Goal: Task Accomplishment & Management: Complete application form

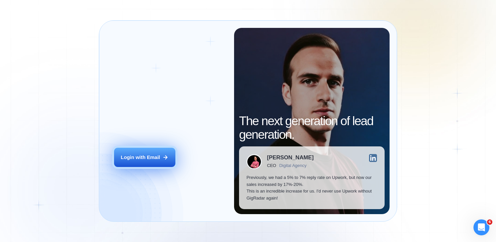
click at [144, 156] on div "Login with Email" at bounding box center [140, 157] width 39 height 7
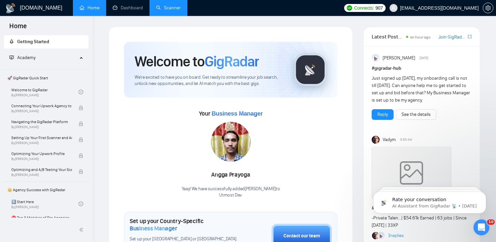
click at [157, 5] on link "Scanner" at bounding box center [168, 8] width 25 height 6
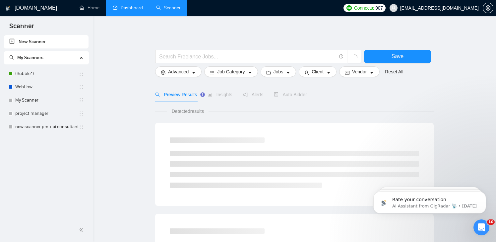
click at [124, 5] on link "Dashboard" at bounding box center [128, 8] width 30 height 6
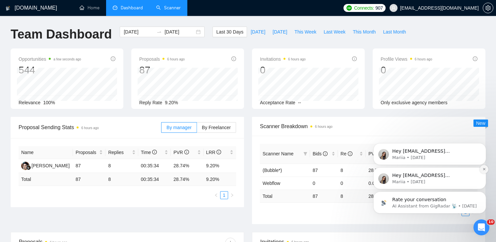
click at [482, 171] on button "Dismiss notification" at bounding box center [484, 169] width 9 height 9
click at [481, 193] on button "Dismiss notification" at bounding box center [484, 193] width 9 height 9
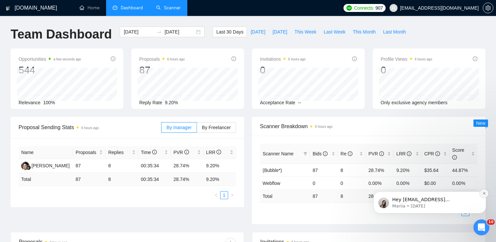
click at [483, 193] on icon "Dismiss notification" at bounding box center [484, 193] width 4 height 4
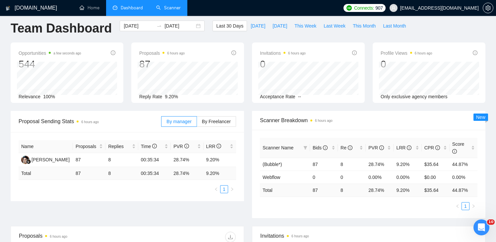
scroll to position [7, 0]
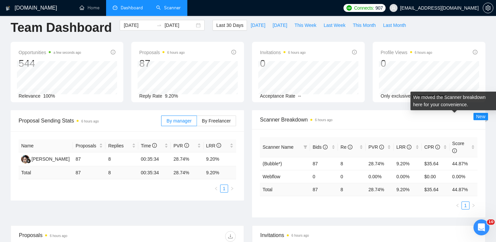
click at [480, 118] on span "New" at bounding box center [480, 116] width 9 height 5
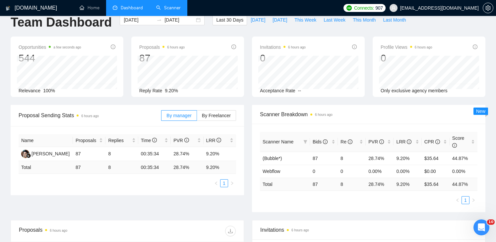
scroll to position [0, 0]
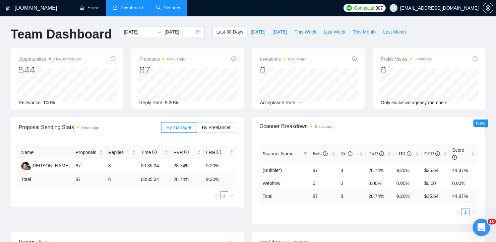
click at [487, 226] on div "Open Intercom Messenger" at bounding box center [480, 226] width 22 height 22
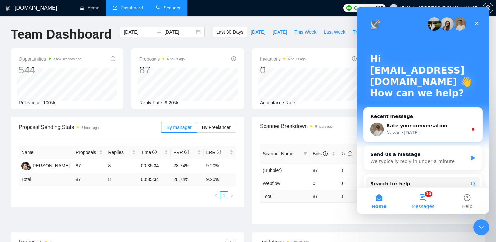
click at [423, 202] on button "10 Messages" at bounding box center [423, 200] width 44 height 27
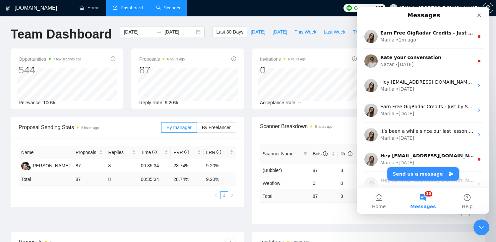
click at [408, 169] on button "Send us a message" at bounding box center [423, 173] width 72 height 13
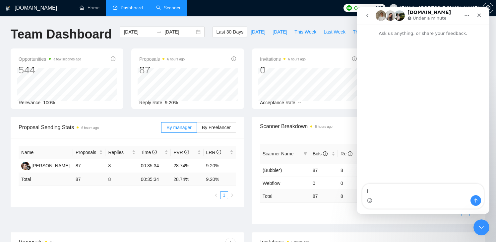
type textarea "i"
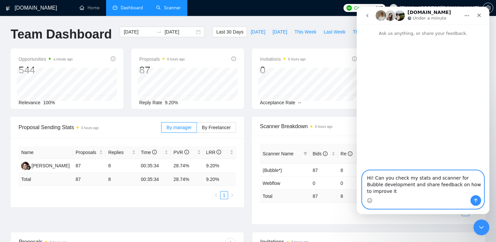
type textarea "Hi! Can you check my stats and scanner for Bubble development and share feedbac…"
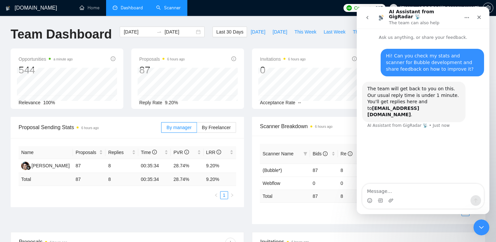
click at [115, 209] on div "Proposal Sending Stats 6 hours ago By manager By Freelancer Name Proposals Repl…" at bounding box center [248, 174] width 483 height 115
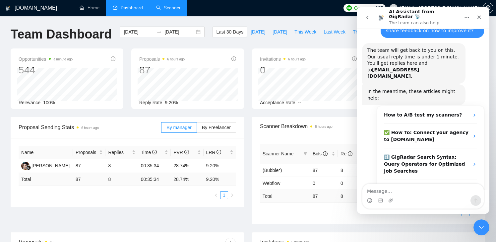
scroll to position [41, 0]
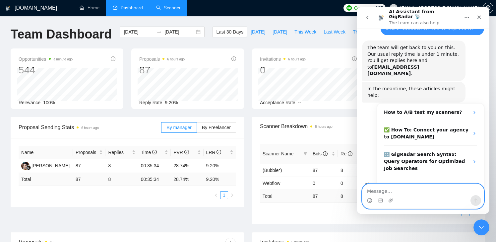
click at [386, 187] on textarea "Message…" at bounding box center [422, 189] width 121 height 11
type textarea "as response rate is not super good now"
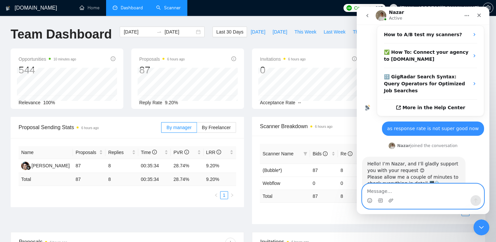
scroll to position [122, 0]
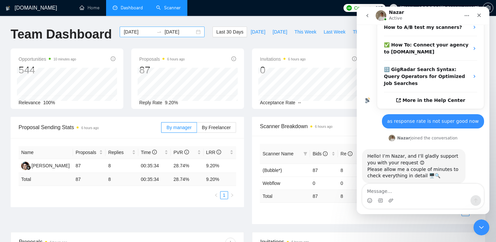
click at [173, 30] on input "[DATE]" at bounding box center [179, 31] width 30 height 7
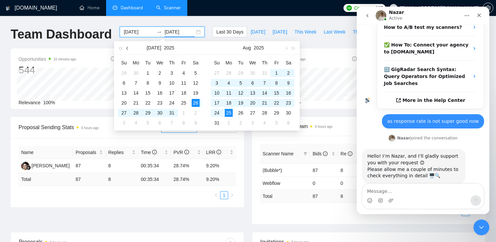
click at [126, 45] on button "button" at bounding box center [127, 47] width 7 height 13
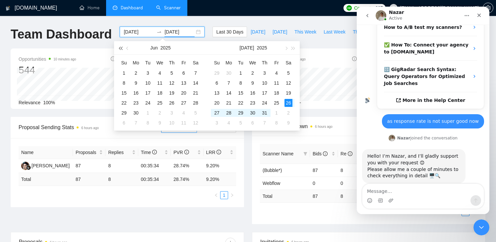
click at [120, 46] on span "button" at bounding box center [120, 47] width 3 height 3
click at [120, 47] on span "button" at bounding box center [120, 47] width 3 height 3
click at [128, 45] on button "button" at bounding box center [127, 47] width 7 height 13
type input "[DATE]"
click at [138, 70] on div "1" at bounding box center [136, 73] width 8 height 8
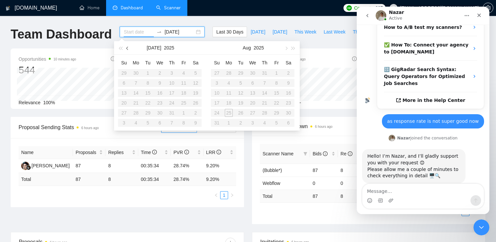
click at [125, 48] on button "button" at bounding box center [127, 47] width 7 height 13
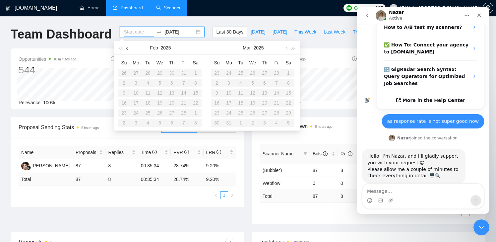
click at [125, 48] on button "button" at bounding box center [127, 47] width 7 height 13
type input "[DATE]"
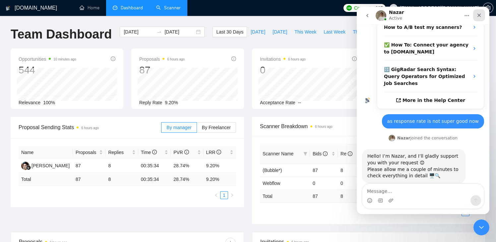
click at [481, 14] on icon "Close" at bounding box center [478, 15] width 5 height 5
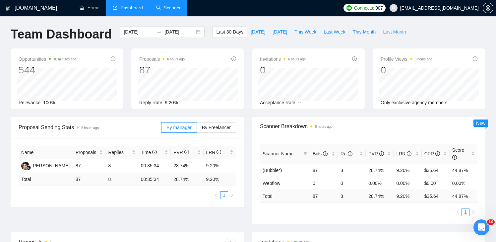
click at [396, 31] on span "Last Month" at bounding box center [394, 31] width 23 height 7
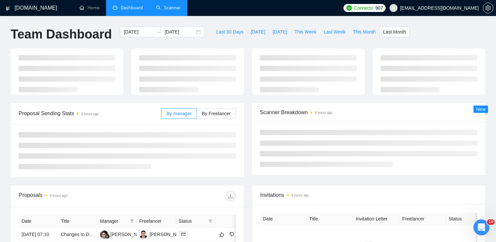
type input "[DATE]"
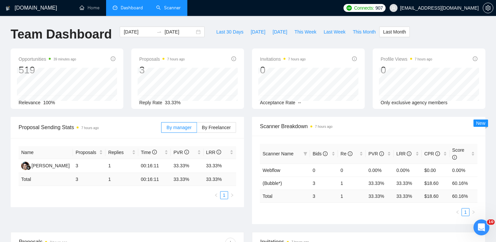
click at [358, 228] on div "Proposal Sending Stats 7 hours ago By manager By Freelancer Name Proposals Repl…" at bounding box center [248, 174] width 483 height 115
click at [486, 225] on div "Open Intercom Messenger" at bounding box center [480, 226] width 22 height 22
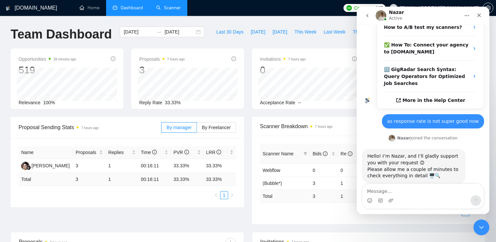
scroll to position [122, 0]
type textarea "Hi!"
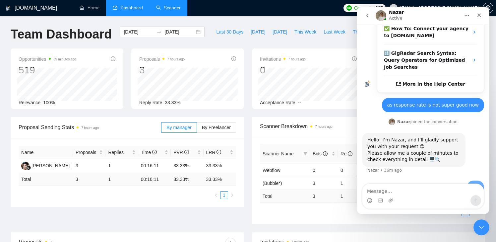
scroll to position [142, 0]
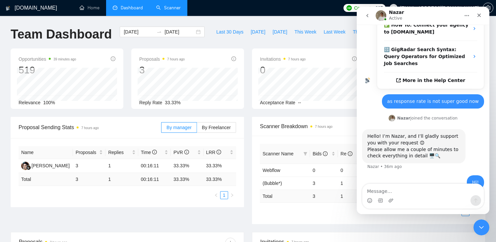
click at [363, 17] on button "go back" at bounding box center [367, 15] width 13 height 13
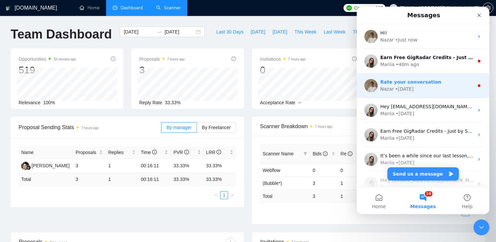
click at [414, 79] on span "Rate your conversation" at bounding box center [410, 81] width 61 height 5
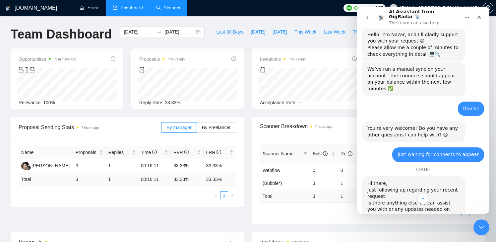
scroll to position [368, 0]
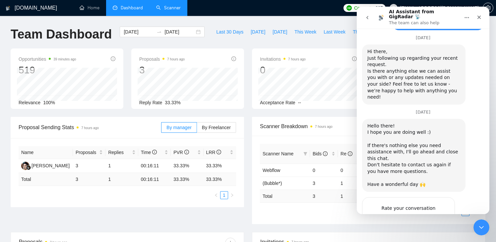
click at [368, 11] on button "go back" at bounding box center [367, 17] width 13 height 13
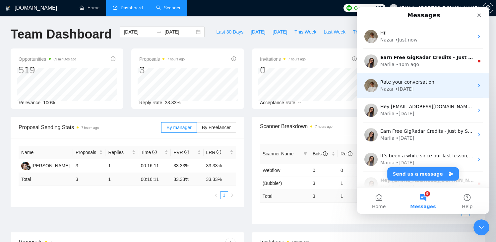
scroll to position [0, 0]
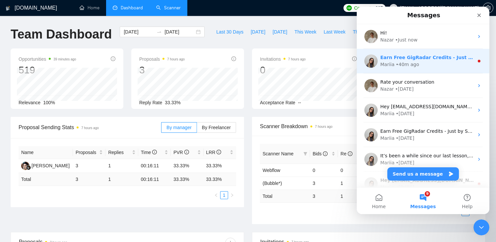
click at [419, 65] on div "Mariia • 40m ago" at bounding box center [426, 64] width 93 height 7
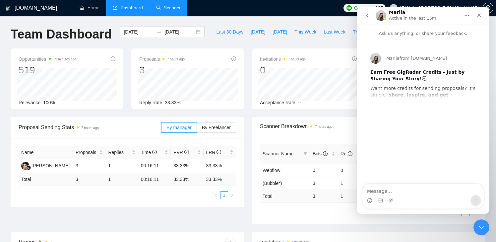
scroll to position [174, 0]
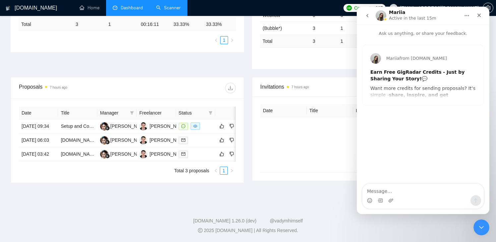
click at [366, 11] on button "go back" at bounding box center [367, 15] width 13 height 13
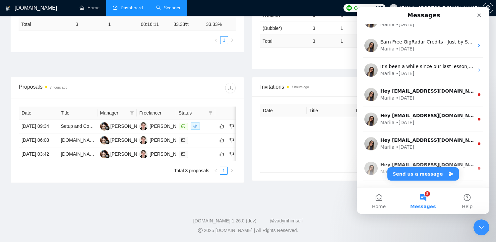
scroll to position [134, 0]
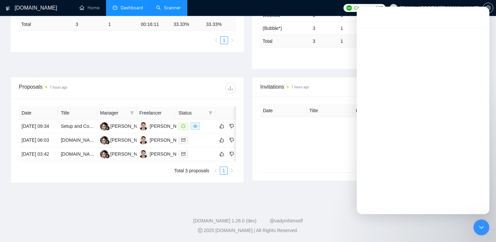
scroll to position [107, 0]
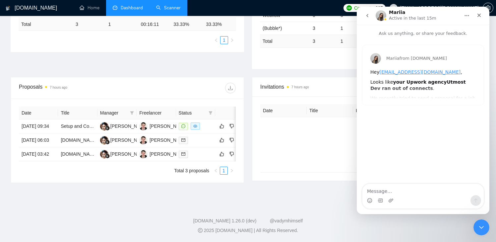
click at [365, 17] on icon "go back" at bounding box center [367, 15] width 5 height 5
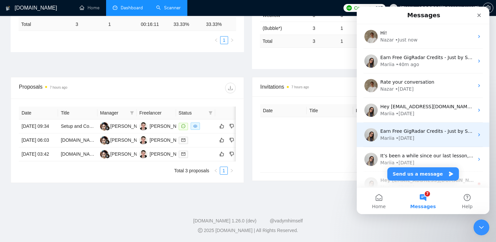
click at [405, 138] on div "• [DATE]" at bounding box center [405, 138] width 19 height 7
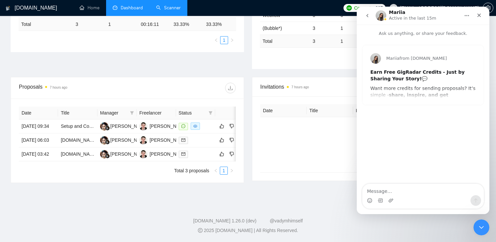
click at [368, 16] on icon "go back" at bounding box center [367, 15] width 5 height 5
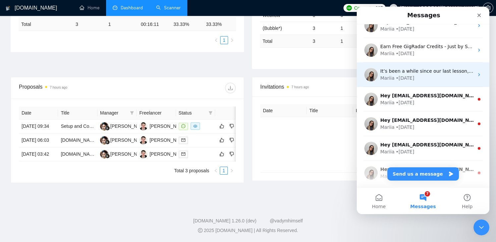
scroll to position [281, 0]
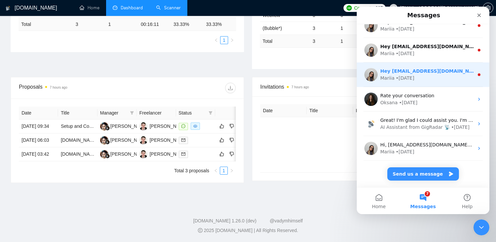
click at [441, 81] on div "Hey [EMAIL_ADDRESS][DOMAIN_NAME], Looks like your Upwork agency Utmost Dev ran …" at bounding box center [423, 74] width 133 height 25
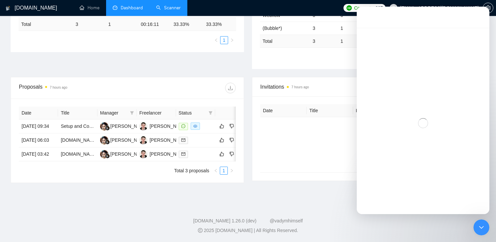
scroll to position [254, 0]
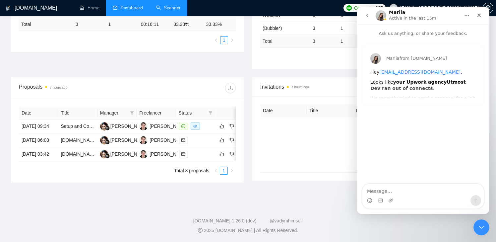
click at [371, 14] on button "go back" at bounding box center [367, 15] width 13 height 13
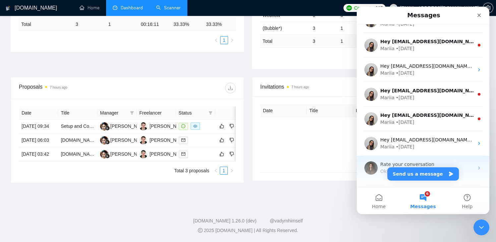
scroll to position [209, 0]
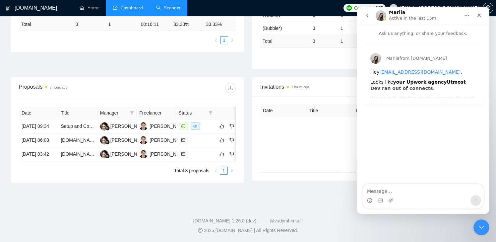
click at [366, 19] on button "go back" at bounding box center [367, 15] width 13 height 13
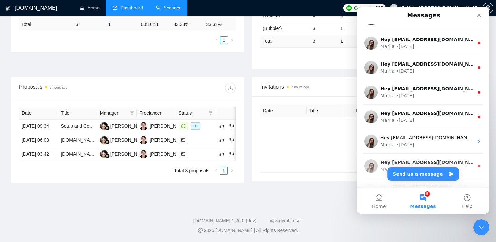
scroll to position [139, 0]
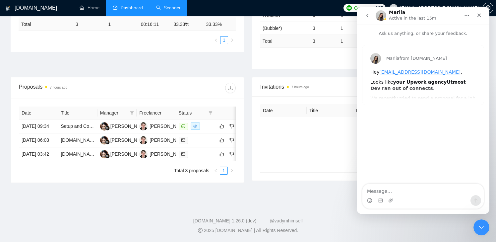
click at [367, 17] on icon "go back" at bounding box center [367, 15] width 5 height 5
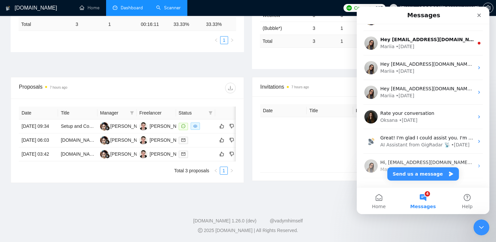
scroll to position [281, 0]
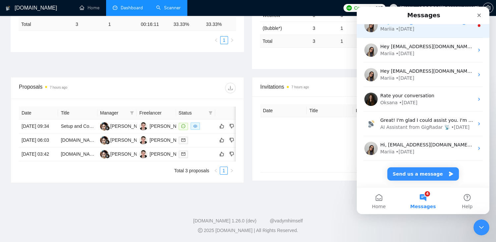
click at [430, 33] on div "Hey [EMAIL_ADDRESS][DOMAIN_NAME], Looks like your Upwork agency Utmost Dev ran …" at bounding box center [423, 25] width 133 height 25
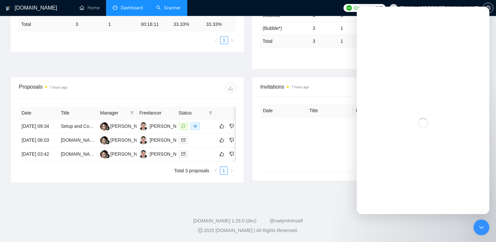
scroll to position [254, 0]
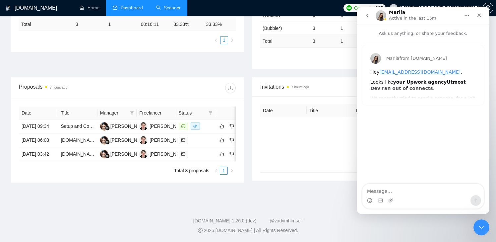
click at [366, 14] on icon "go back" at bounding box center [367, 15] width 5 height 5
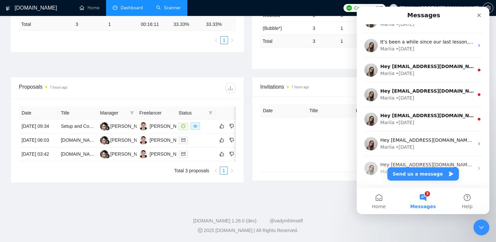
scroll to position [120, 0]
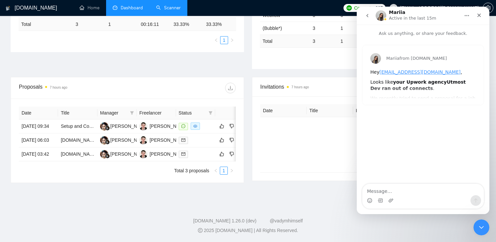
click at [367, 13] on icon "go back" at bounding box center [367, 15] width 5 height 5
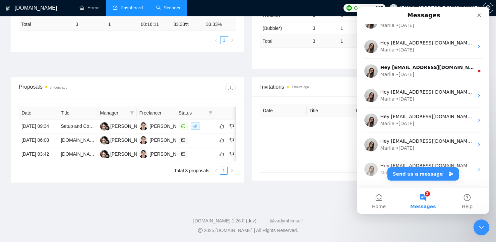
scroll to position [159, 0]
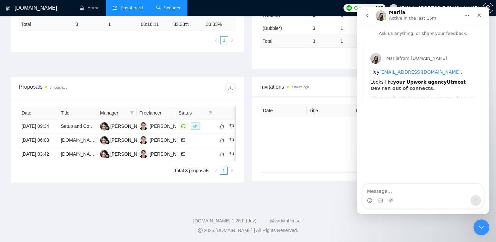
click at [366, 18] on icon "go back" at bounding box center [367, 15] width 5 height 5
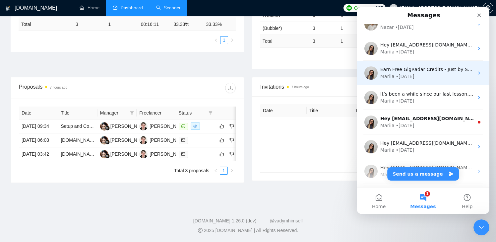
scroll to position [60, 0]
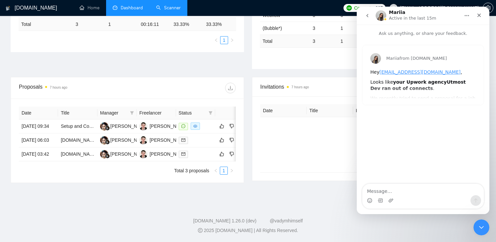
click at [369, 17] on icon "go back" at bounding box center [367, 15] width 5 height 5
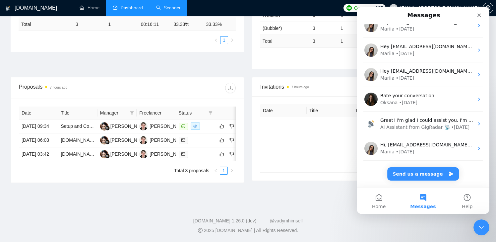
scroll to position [0, 0]
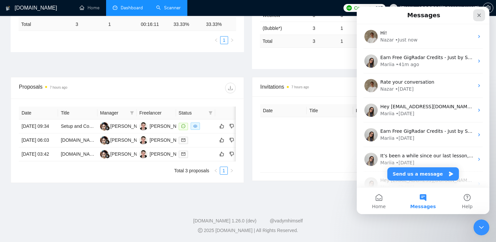
drag, startPoint x: 477, startPoint y: 16, endPoint x: 658, endPoint y: 105, distance: 201.9
click at [477, 16] on icon "Close" at bounding box center [478, 15] width 5 height 5
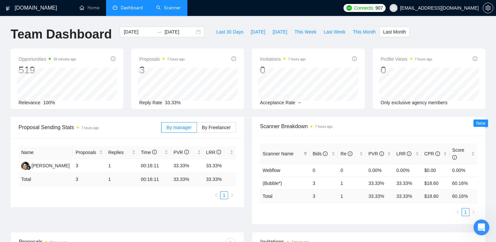
click at [369, 10] on span "Connects: 907" at bounding box center [364, 8] width 42 height 8
click at [286, 182] on td "(Bubble*)" at bounding box center [285, 182] width 50 height 13
click at [168, 6] on link "Scanner" at bounding box center [168, 8] width 25 height 6
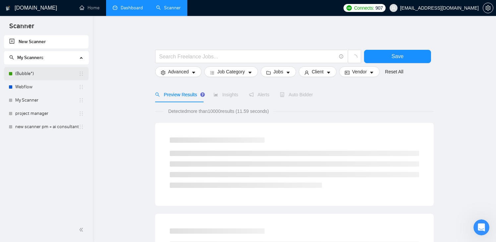
click at [23, 74] on link "(Bubble*)" at bounding box center [46, 73] width 63 height 13
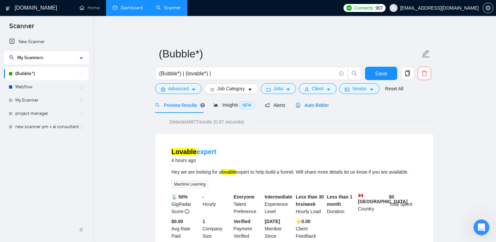
click at [300, 106] on icon "robot" at bounding box center [298, 105] width 4 height 5
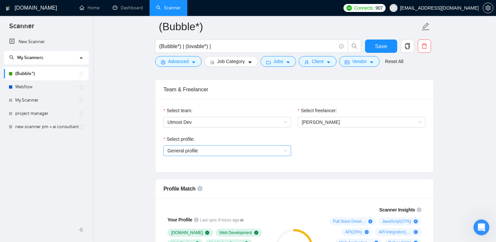
scroll to position [329, 0]
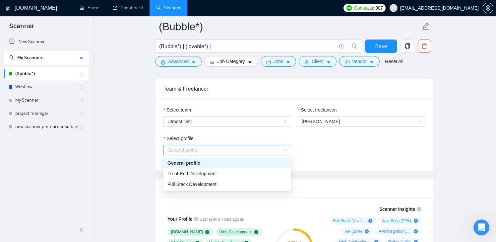
click at [210, 148] on span "General profile" at bounding box center [227, 150] width 120 height 10
click at [209, 173] on span "Front-End Development" at bounding box center [191, 173] width 49 height 5
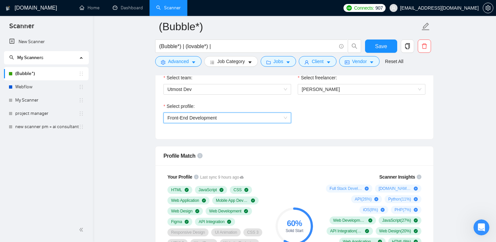
scroll to position [363, 0]
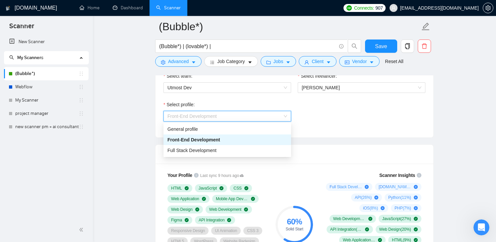
click at [280, 118] on span "Front-End Development" at bounding box center [227, 116] width 120 height 10
click at [224, 148] on div "Full Stack Development" at bounding box center [227, 150] width 120 height 7
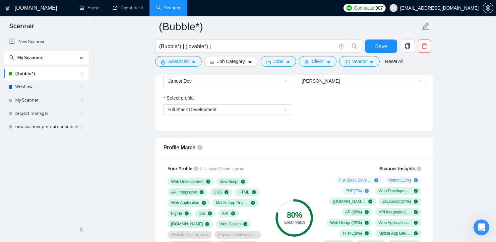
scroll to position [369, 0]
click at [241, 138] on div "Profile Match Your Profile Last sync 9 hours ago Web Development JavaScript API…" at bounding box center [294, 210] width 278 height 145
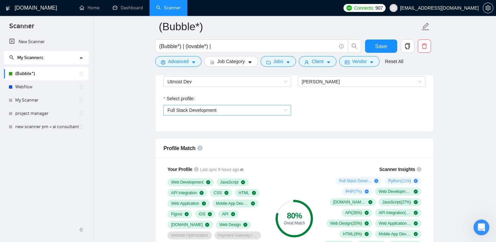
click at [241, 109] on span "Full Stack Development" at bounding box center [227, 110] width 120 height 10
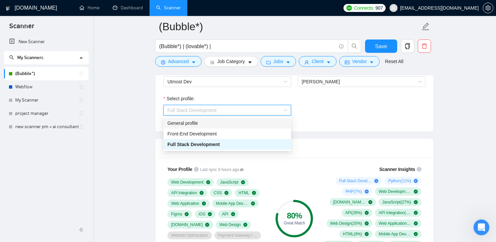
click at [199, 127] on div "General profile" at bounding box center [227, 123] width 128 height 11
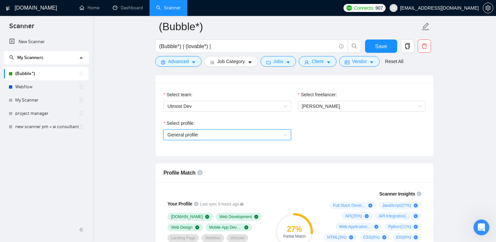
scroll to position [344, 0]
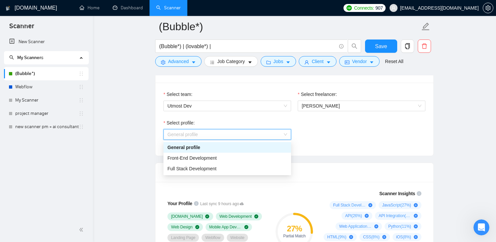
click at [262, 138] on span "General profile" at bounding box center [227, 134] width 120 height 10
click at [228, 158] on div "Front-End Development" at bounding box center [227, 157] width 120 height 7
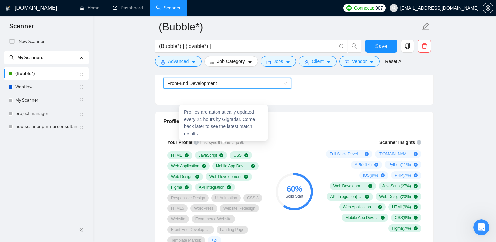
scroll to position [397, 0]
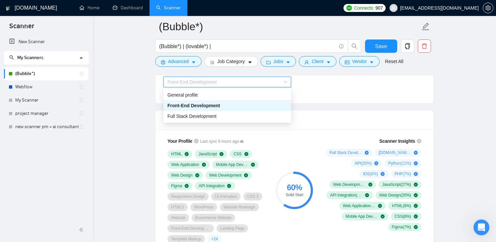
click at [191, 79] on span "Front-End Development" at bounding box center [191, 81] width 49 height 5
click at [190, 92] on div "General profile" at bounding box center [227, 94] width 120 height 7
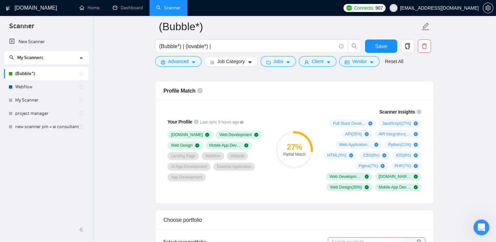
scroll to position [425, 0]
click at [15, 114] on div "project manager" at bounding box center [46, 113] width 75 height 13
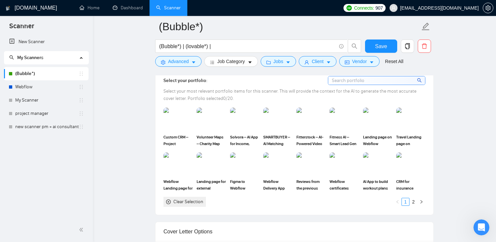
scroll to position [588, 0]
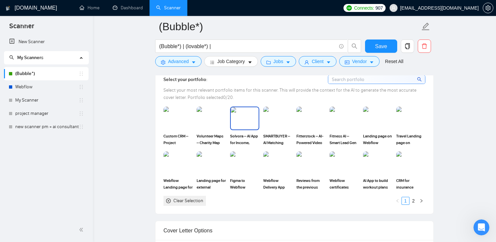
click at [244, 146] on span "Solvora – AI App for Income, Expense & Tax Deadline Tracking" at bounding box center [244, 139] width 29 height 13
click at [278, 146] on span "SMARTBUYER – AI Matching Platform with Video Calls & Messaging" at bounding box center [277, 139] width 29 height 13
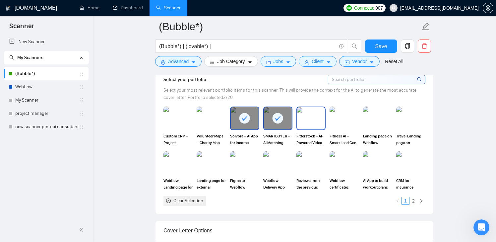
click at [310, 146] on span "Fitterstock – AI-Powered Video Library with Stripe Integration" at bounding box center [310, 139] width 29 height 13
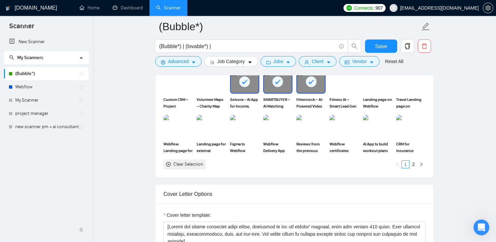
scroll to position [625, 0]
click at [413, 167] on link "2" at bounding box center [413, 163] width 7 height 7
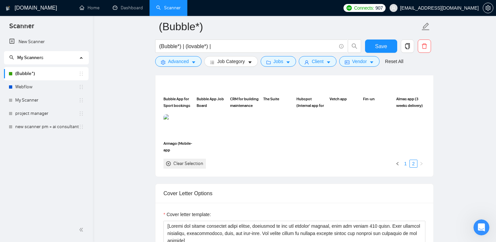
click at [405, 167] on link "1" at bounding box center [405, 163] width 7 height 7
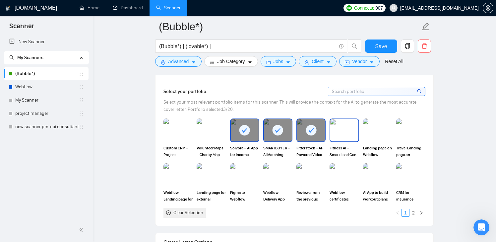
scroll to position [582, 0]
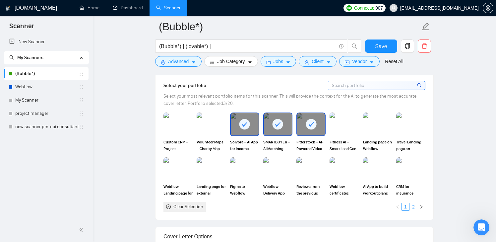
click at [415, 210] on link "2" at bounding box center [413, 206] width 7 height 7
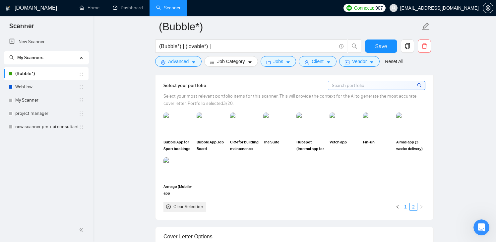
click at [407, 210] on link "1" at bounding box center [405, 206] width 7 height 7
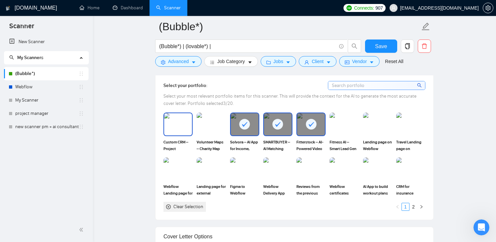
click at [181, 152] on span "Custom CRM – Project Management Tool Built Around Client Workflow" at bounding box center [177, 145] width 29 height 13
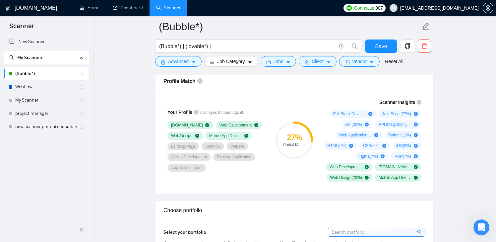
scroll to position [436, 0]
click at [379, 45] on span "Save" at bounding box center [381, 46] width 12 height 8
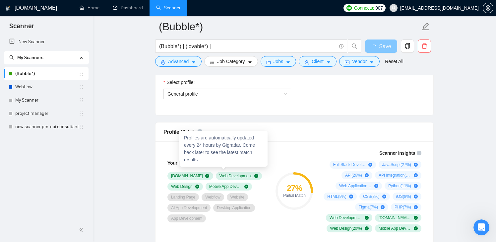
scroll to position [387, 0]
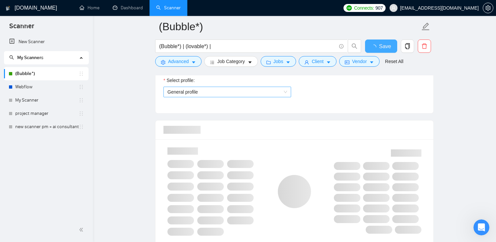
checkbox input "true"
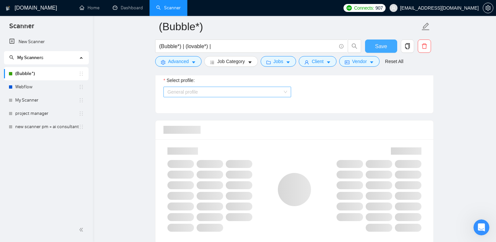
click at [207, 92] on span "General profile" at bounding box center [227, 92] width 120 height 10
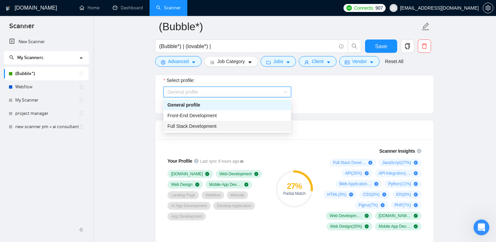
click at [200, 125] on span "Full Stack Development" at bounding box center [191, 125] width 49 height 5
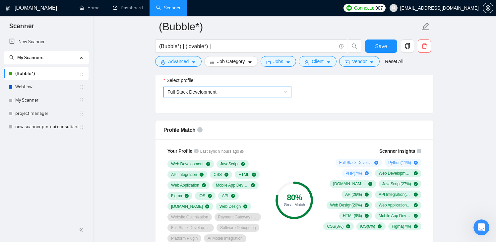
click at [216, 89] on span "Full Stack Development" at bounding box center [191, 91] width 49 height 5
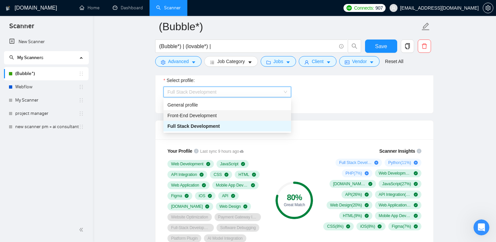
click at [205, 117] on span "Front-End Development" at bounding box center [191, 115] width 49 height 5
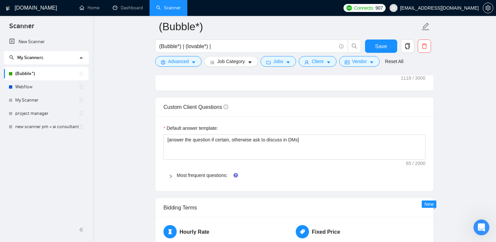
scroll to position [900, 0]
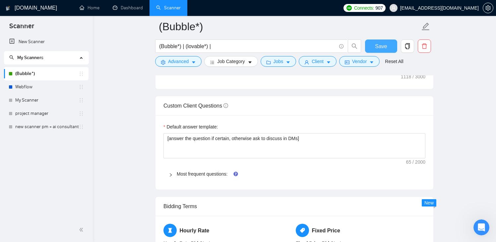
click at [378, 47] on span "Save" at bounding box center [381, 46] width 12 height 8
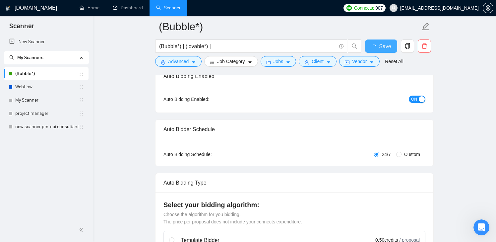
checkbox input "true"
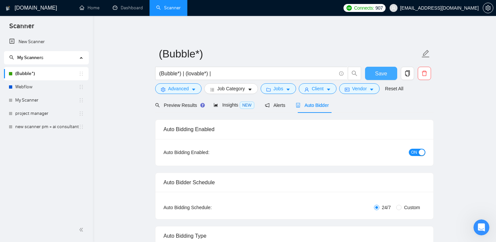
scroll to position [2, 0]
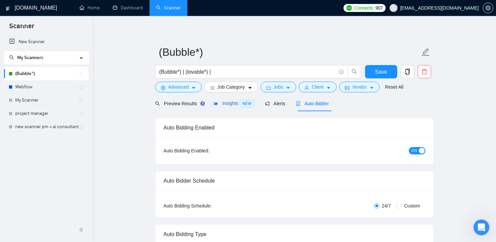
click at [241, 101] on span "NEW" at bounding box center [247, 103] width 15 height 7
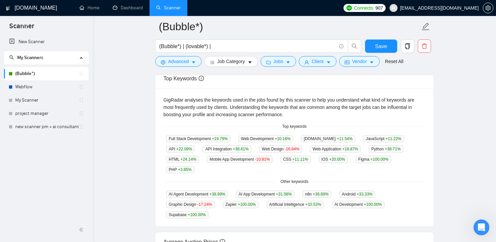
scroll to position [130, 0]
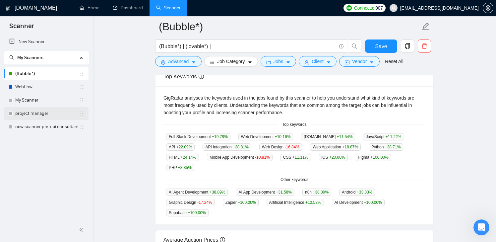
click at [46, 116] on link "project manager" at bounding box center [46, 113] width 63 height 13
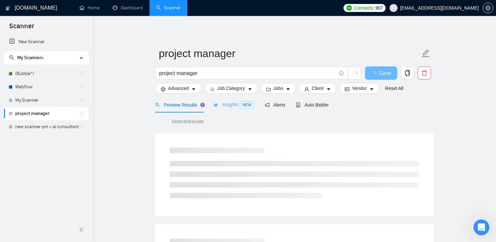
click at [221, 108] on div "Insights NEW" at bounding box center [233, 105] width 40 height 16
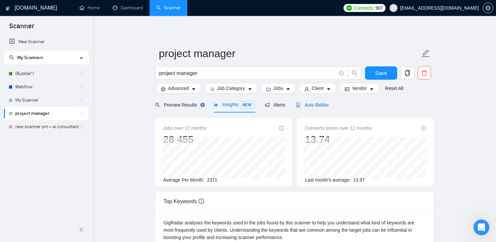
click at [322, 108] on div "Auto Bidder" at bounding box center [312, 104] width 33 height 7
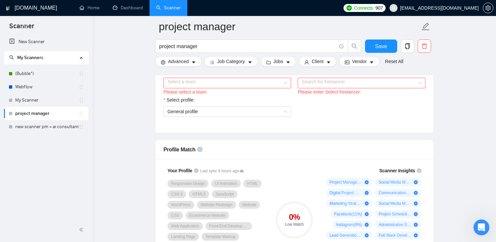
scroll to position [393, 0]
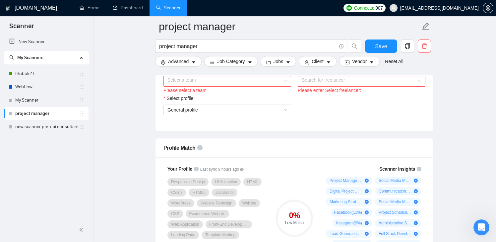
click at [323, 94] on div "Please enter Select freelancer:" at bounding box center [362, 90] width 128 height 7
click at [321, 86] on input "Select freelancer:" at bounding box center [359, 81] width 115 height 10
click at [244, 94] on div "Please select a team" at bounding box center [227, 90] width 128 height 7
click at [240, 94] on div "Please select a team" at bounding box center [227, 90] width 128 height 7
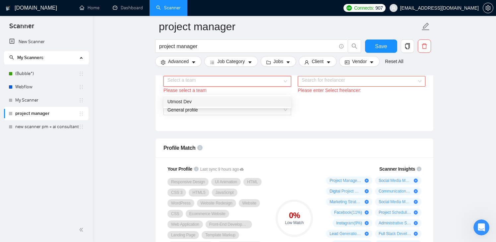
click at [238, 86] on input "Select team:" at bounding box center [224, 81] width 115 height 10
click at [232, 100] on div "Utmost Dev" at bounding box center [227, 101] width 120 height 7
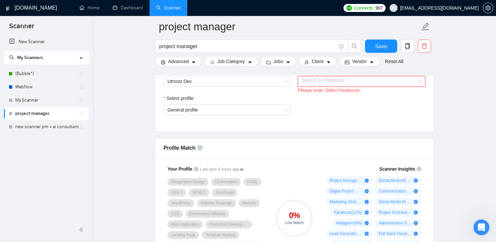
click at [337, 84] on input "Select freelancer:" at bounding box center [359, 81] width 115 height 10
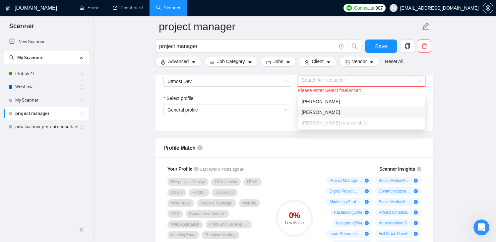
click at [327, 111] on span "[PERSON_NAME]" at bounding box center [321, 111] width 38 height 5
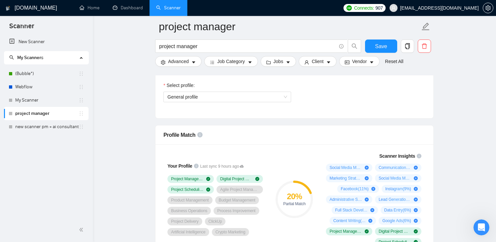
scroll to position [407, 0]
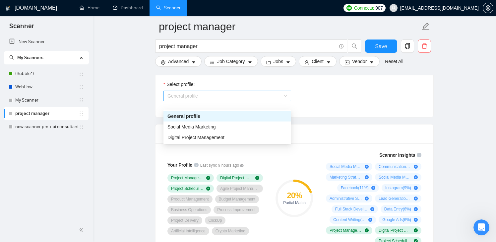
click at [237, 99] on span "General profile" at bounding box center [227, 96] width 120 height 10
click at [214, 133] on div "Digital Project Management" at bounding box center [227, 137] width 128 height 11
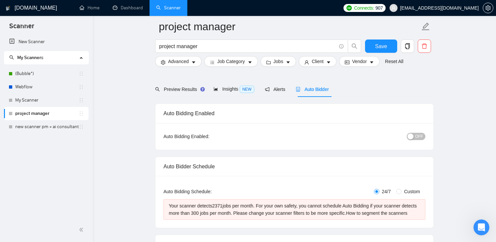
scroll to position [0, 0]
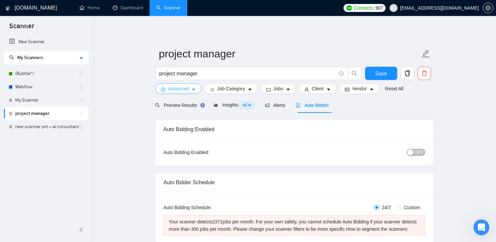
click at [177, 87] on span "Advanced" at bounding box center [178, 88] width 21 height 7
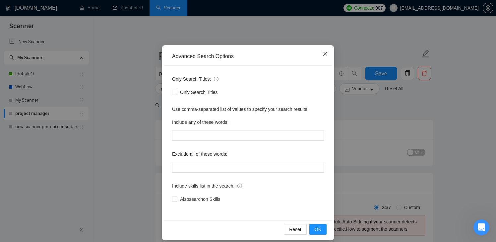
click at [324, 56] on icon "close" at bounding box center [325, 53] width 5 height 5
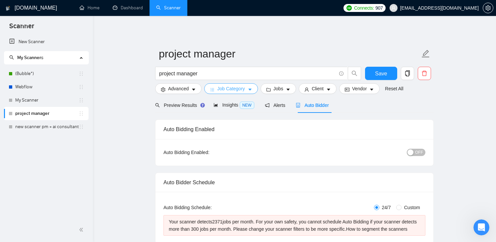
click at [226, 89] on span "Job Category" at bounding box center [231, 88] width 28 height 7
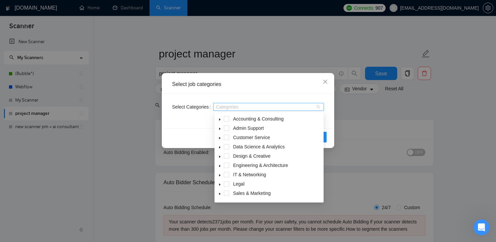
click at [231, 105] on div at bounding box center [265, 106] width 101 height 5
click at [221, 129] on icon "caret-down" at bounding box center [219, 128] width 3 height 3
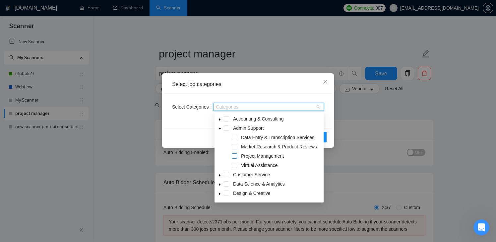
click at [234, 155] on span at bounding box center [234, 155] width 5 height 5
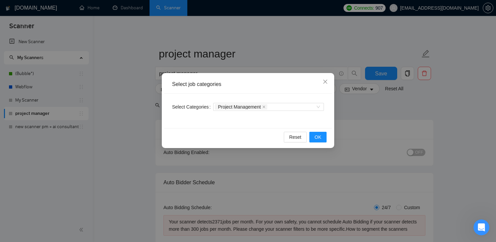
click at [327, 126] on div "Select Categories Project Management" at bounding box center [248, 110] width 168 height 34
click at [325, 134] on button "OK" at bounding box center [317, 137] width 17 height 11
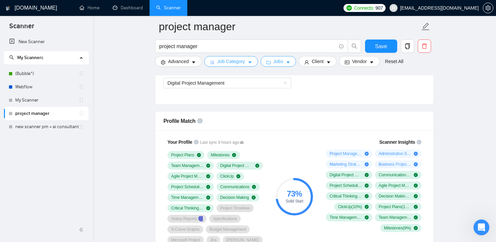
scroll to position [421, 0]
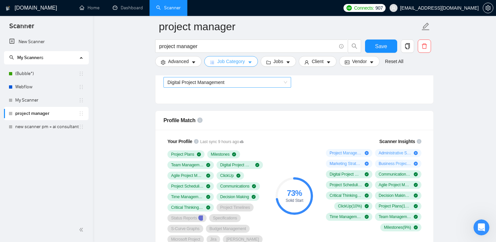
click at [266, 87] on span "Digital Project Management" at bounding box center [227, 82] width 120 height 10
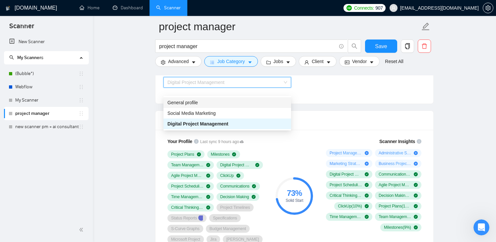
click at [241, 105] on div "General profile" at bounding box center [227, 102] width 120 height 7
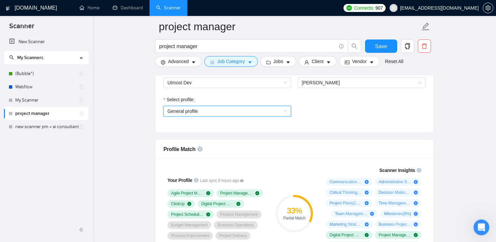
scroll to position [393, 0]
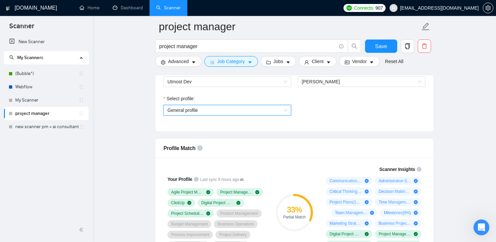
click at [204, 115] on span "General profile" at bounding box center [227, 110] width 120 height 10
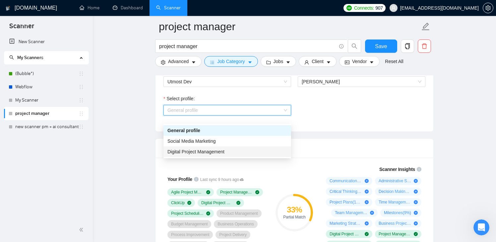
click at [195, 151] on span "Digital Project Management" at bounding box center [195, 151] width 57 height 5
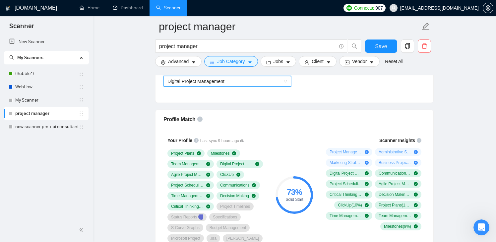
scroll to position [422, 0]
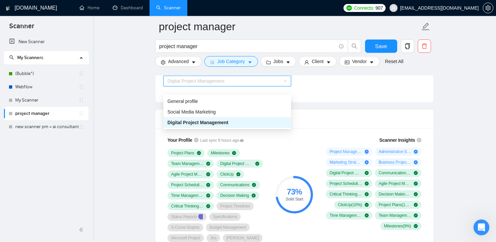
click at [201, 84] on span "Digital Project Management" at bounding box center [195, 80] width 57 height 5
click at [198, 104] on div "General profile" at bounding box center [227, 100] width 120 height 7
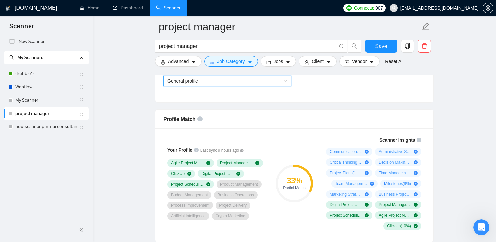
click at [226, 86] on span "General profile" at bounding box center [227, 81] width 120 height 10
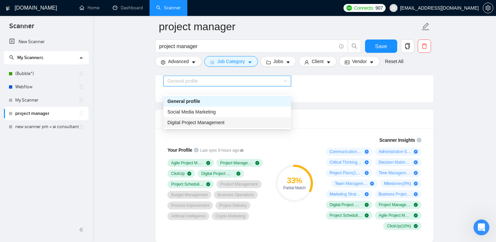
click at [217, 119] on div "Digital Project Management" at bounding box center [227, 122] width 120 height 7
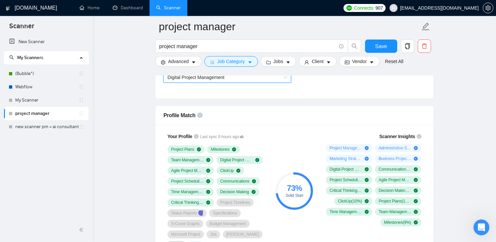
scroll to position [416, 0]
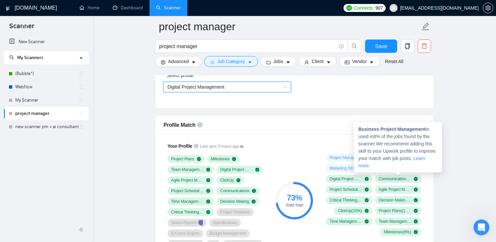
click at [374, 167] on link "Learn more." at bounding box center [391, 161] width 67 height 13
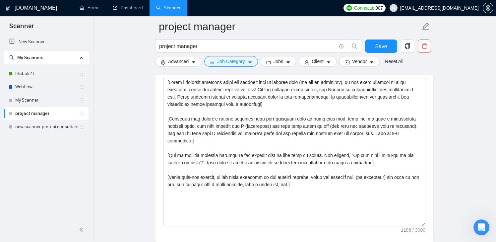
scroll to position [825, 0]
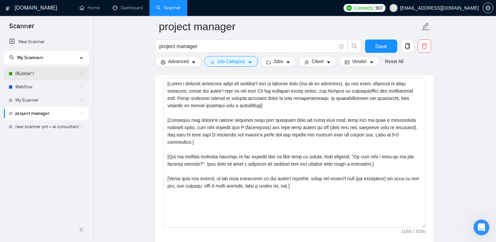
click at [20, 73] on link "(Bubble*)" at bounding box center [46, 73] width 63 height 13
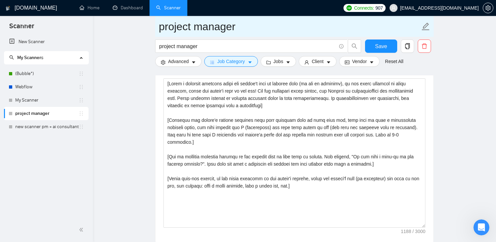
scroll to position [0, 0]
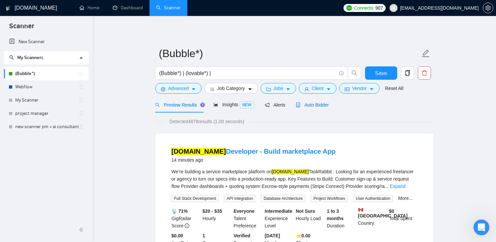
click at [308, 105] on span "Auto Bidder" at bounding box center [312, 104] width 33 height 5
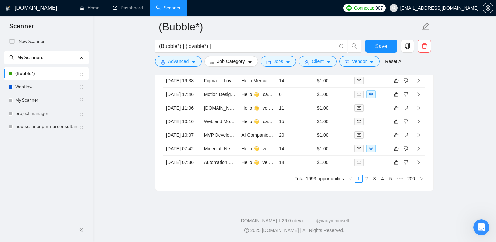
scroll to position [1860, 0]
